Goal: Book appointment/travel/reservation

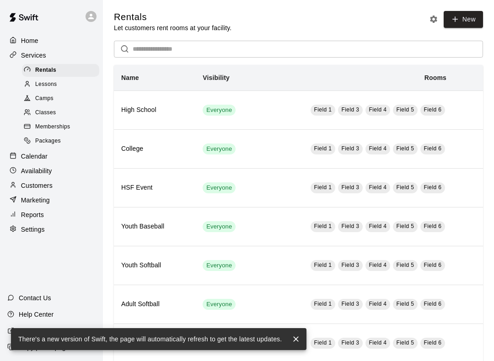
click at [38, 155] on p "Calendar" at bounding box center [34, 156] width 27 height 9
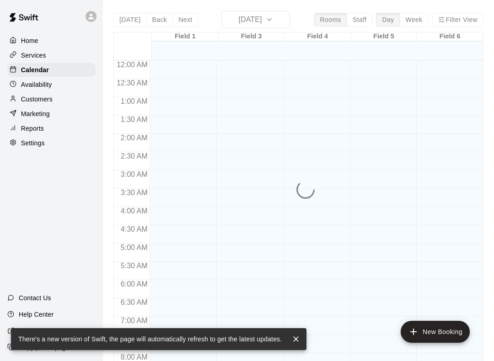
scroll to position [332, 0]
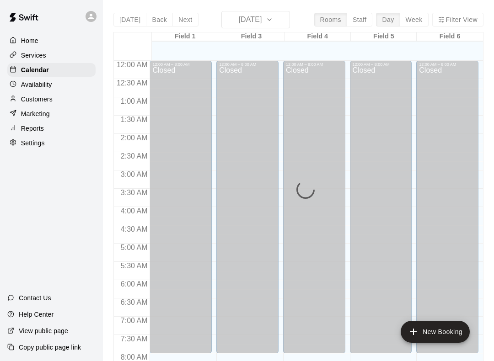
scroll to position [332, 0]
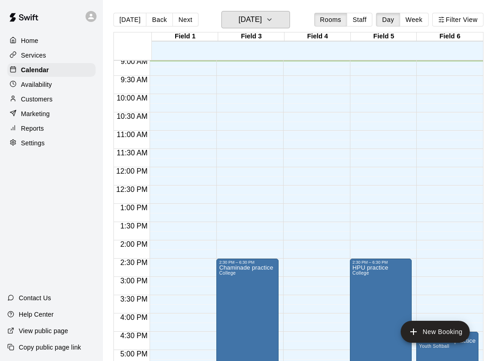
click at [275, 11] on button "[DATE]" at bounding box center [255, 19] width 69 height 17
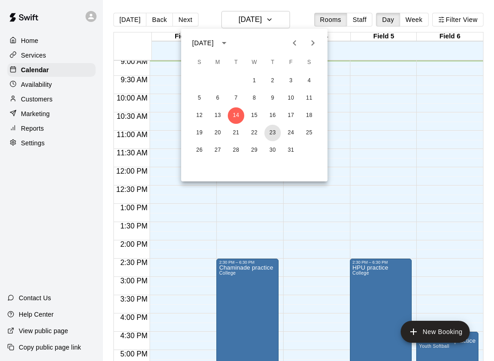
click at [272, 139] on button "23" at bounding box center [272, 133] width 16 height 16
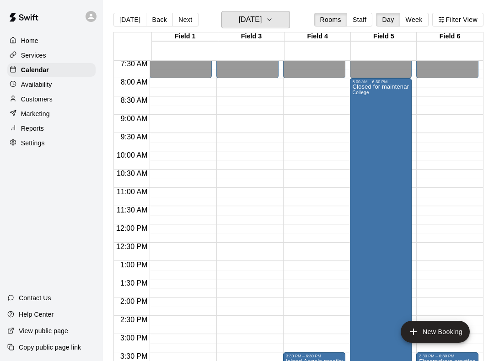
scroll to position [274, 0]
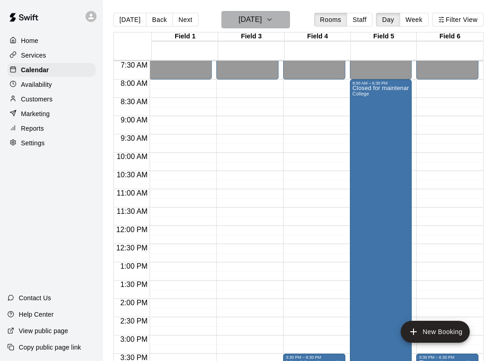
click at [271, 20] on icon "button" at bounding box center [270, 20] width 4 height 2
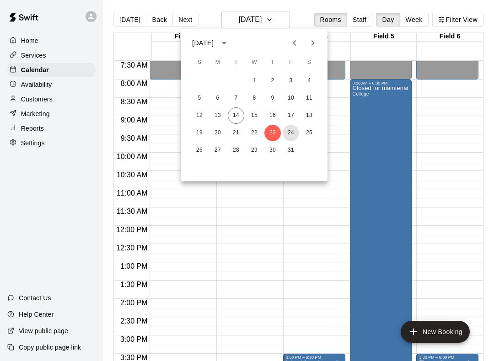
click at [291, 131] on button "24" at bounding box center [291, 133] width 16 height 16
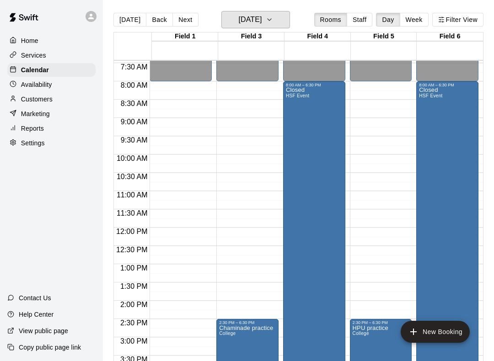
scroll to position [281, 0]
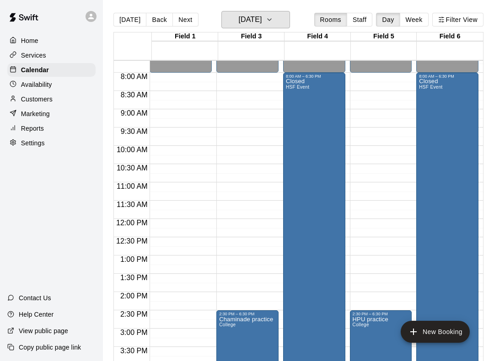
click at [273, 17] on icon "button" at bounding box center [269, 19] width 7 height 11
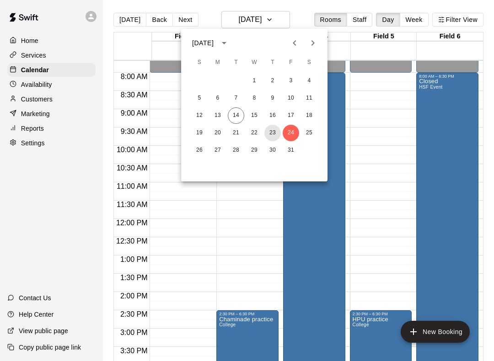
click at [272, 132] on button "23" at bounding box center [272, 133] width 16 height 16
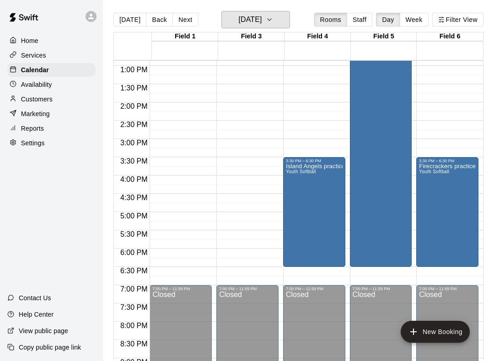
scroll to position [470, 0]
click at [239, 16] on h6 "[DATE]" at bounding box center [249, 19] width 23 height 13
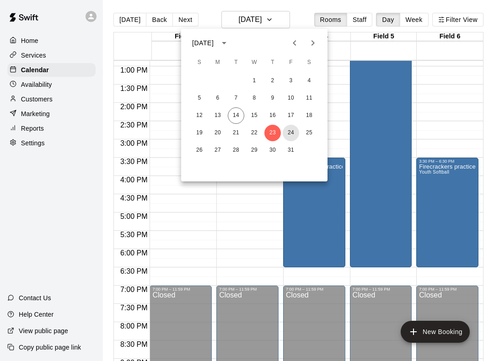
click at [291, 132] on button "24" at bounding box center [291, 133] width 16 height 16
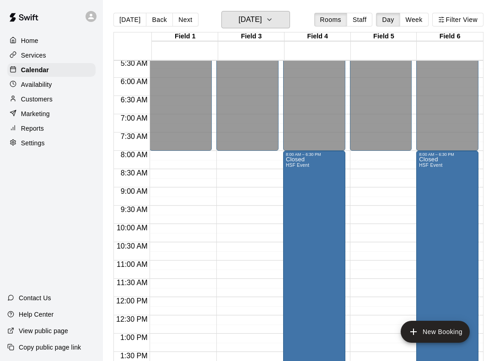
scroll to position [202, 0]
